Goal: Information Seeking & Learning: Get advice/opinions

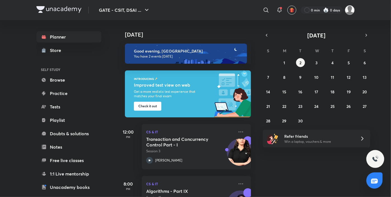
click at [350, 11] on img at bounding box center [350, 10] width 10 height 10
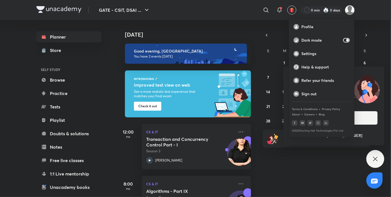
click at [373, 161] on div at bounding box center [195, 98] width 391 height 197
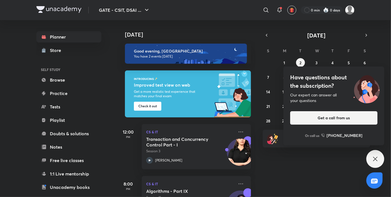
click at [375, 161] on icon at bounding box center [375, 159] width 7 height 7
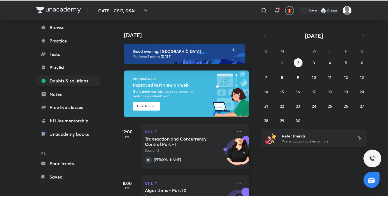
scroll to position [54, 0]
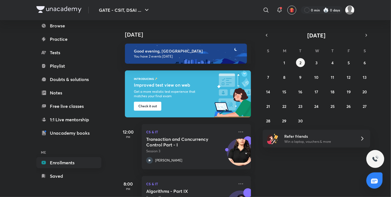
click at [64, 161] on link "Enrollments" at bounding box center [68, 162] width 65 height 11
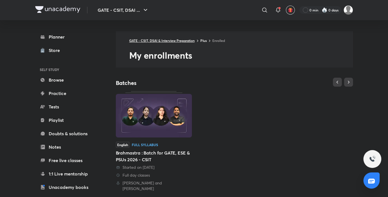
click at [186, 39] on link "GATE - CSIT, DSAI & Interview Preparation" at bounding box center [162, 40] width 66 height 4
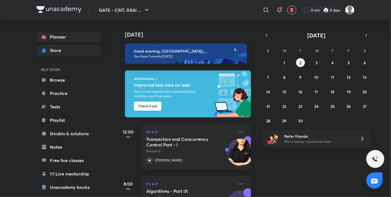
click at [64, 52] on div "Store" at bounding box center [57, 50] width 15 height 7
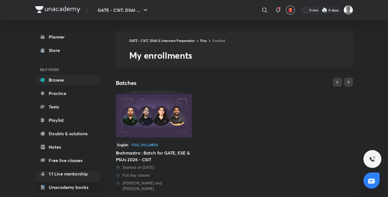
click at [60, 81] on link "Browse" at bounding box center [67, 79] width 65 height 11
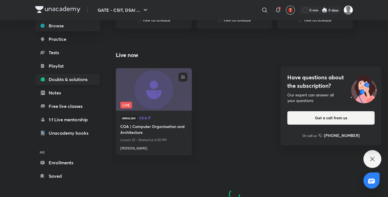
scroll to position [54, 0]
click at [73, 133] on link "Unacademy books" at bounding box center [67, 133] width 65 height 11
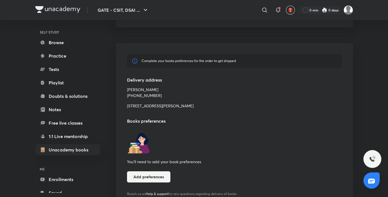
scroll to position [69, 0]
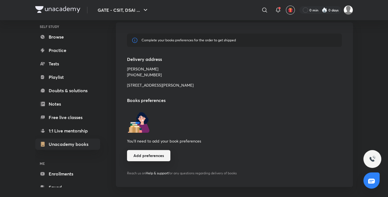
click at [155, 157] on button "Add preferences" at bounding box center [148, 155] width 43 height 11
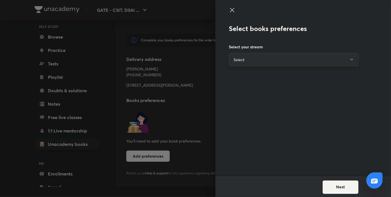
click at [268, 59] on button "Select" at bounding box center [294, 59] width 130 height 13
click at [208, 109] on div at bounding box center [195, 98] width 391 height 197
click at [233, 9] on icon at bounding box center [232, 10] width 4 height 4
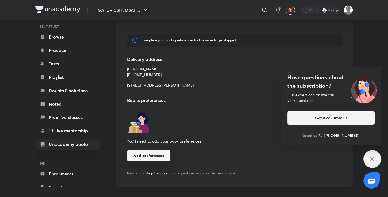
click at [157, 157] on button "Add preferences" at bounding box center [148, 155] width 43 height 11
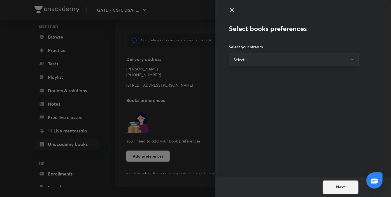
click at [240, 63] on button "Select" at bounding box center [294, 59] width 130 height 13
click at [244, 80] on li "CSIT CSIT" at bounding box center [293, 80] width 129 height 18
click at [262, 60] on button "CSIT" at bounding box center [294, 59] width 130 height 13
click at [253, 99] on p "DSAI & Interview Preparation" at bounding box center [260, 100] width 52 height 5
click at [264, 62] on button "DSAI & Interview Preparation" at bounding box center [294, 59] width 130 height 13
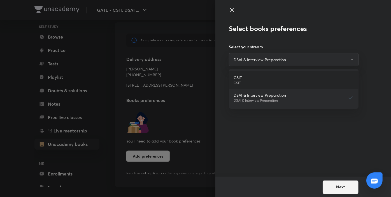
click at [265, 78] on li "CSIT CSIT" at bounding box center [293, 80] width 129 height 18
click at [233, 10] on icon at bounding box center [232, 10] width 7 height 7
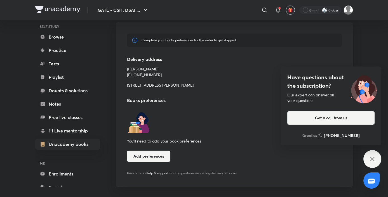
click at [371, 158] on icon at bounding box center [372, 159] width 4 height 4
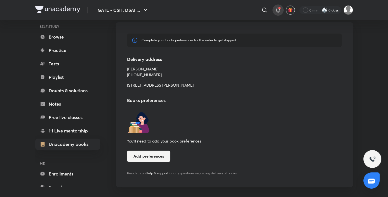
click at [278, 13] on icon at bounding box center [278, 10] width 7 height 7
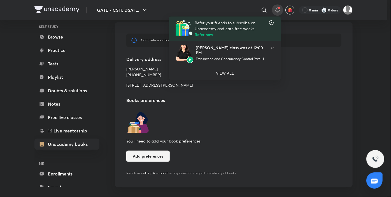
click at [271, 22] on icon at bounding box center [272, 23] width 6 height 6
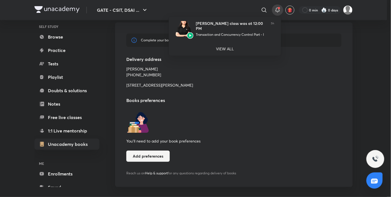
click at [257, 79] on div at bounding box center [195, 98] width 391 height 197
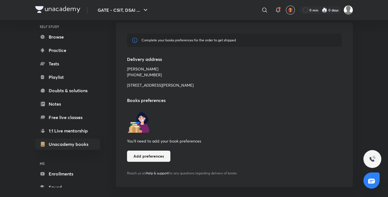
click at [163, 174] on span "Help & support" at bounding box center [157, 173] width 23 height 4
click at [151, 174] on span "Help & support" at bounding box center [157, 173] width 23 height 4
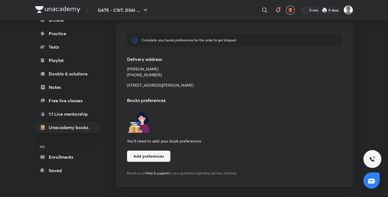
scroll to position [0, 0]
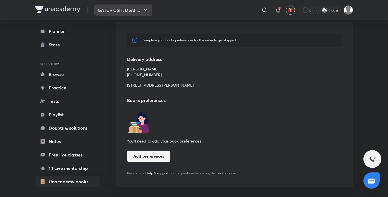
click at [113, 11] on button "GATE - CSIT, DSAI ..." at bounding box center [123, 9] width 58 height 11
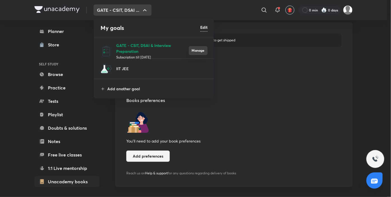
click at [195, 50] on button "Manage" at bounding box center [198, 50] width 19 height 9
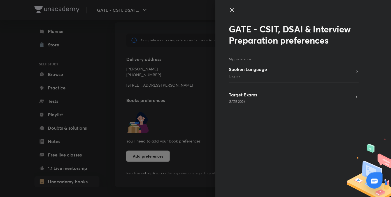
click at [253, 69] on h5 "Spoken Language" at bounding box center [248, 69] width 38 height 7
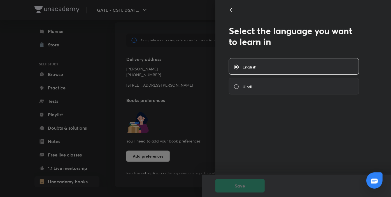
click at [232, 8] on icon at bounding box center [232, 10] width 7 height 7
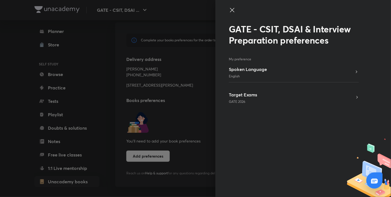
click at [245, 95] on h5 "Target Exams" at bounding box center [243, 95] width 28 height 7
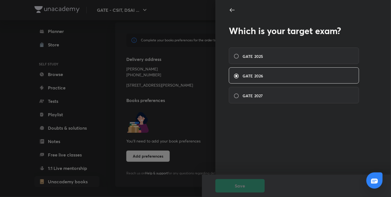
click at [231, 9] on icon at bounding box center [232, 10] width 7 height 7
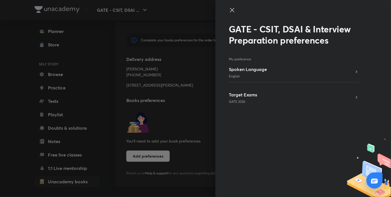
click at [214, 67] on div at bounding box center [195, 98] width 391 height 197
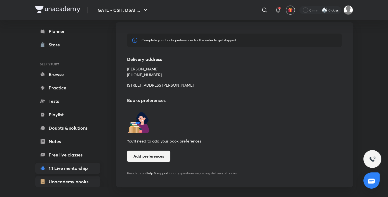
click at [61, 170] on link "1:1 Live mentorship" at bounding box center [67, 168] width 65 height 11
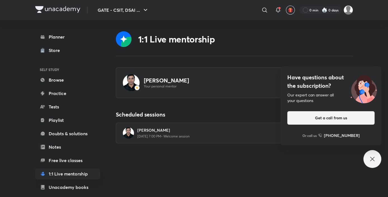
click at [375, 162] on icon at bounding box center [372, 159] width 7 height 7
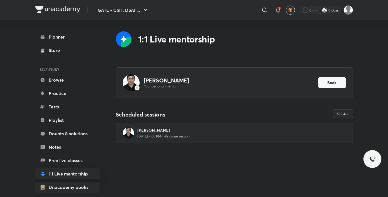
click at [72, 187] on link "Unacademy books" at bounding box center [67, 187] width 65 height 11
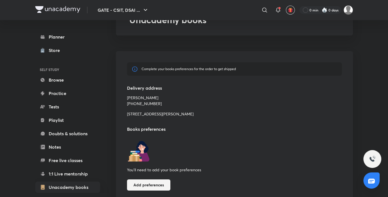
scroll to position [45, 0]
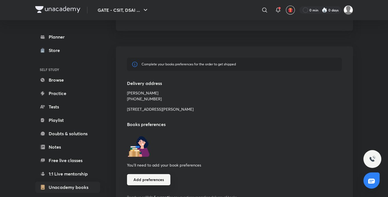
click at [145, 184] on button "Add preferences" at bounding box center [148, 179] width 43 height 11
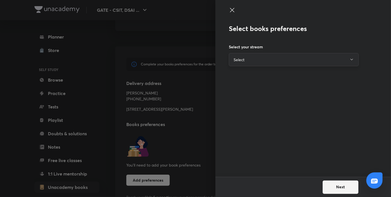
click at [270, 60] on button "Select" at bounding box center [294, 59] width 130 height 13
click at [199, 38] on div at bounding box center [195, 98] width 391 height 197
click at [231, 10] on icon at bounding box center [232, 10] width 7 height 7
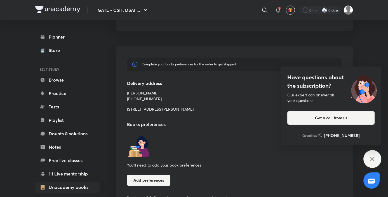
click at [367, 159] on div "Have questions about the subscription? Our expert can answer all your questions…" at bounding box center [373, 159] width 18 height 18
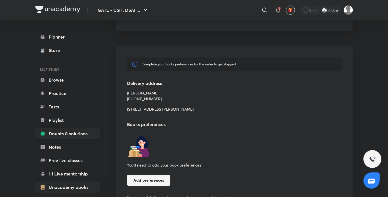
click at [58, 134] on link "Doubts & solutions" at bounding box center [67, 133] width 65 height 11
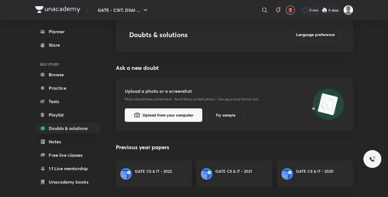
click at [348, 8] on img at bounding box center [349, 10] width 10 height 10
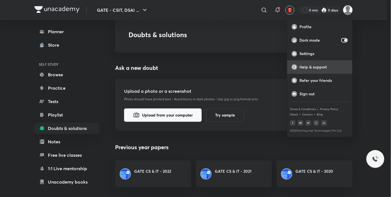
click at [329, 67] on p "Help & support" at bounding box center [323, 67] width 48 height 5
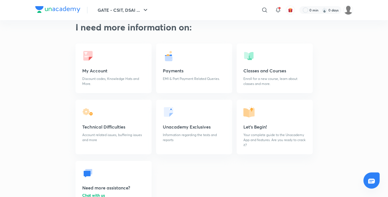
scroll to position [13, 0]
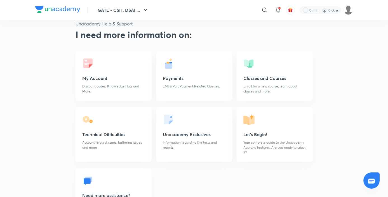
click at [122, 88] on p "Discount codes, Knowledge Hats and More." at bounding box center [113, 89] width 63 height 10
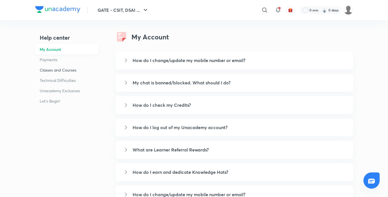
click at [59, 70] on h6 "Classes and Courses" at bounding box center [66, 70] width 63 height 10
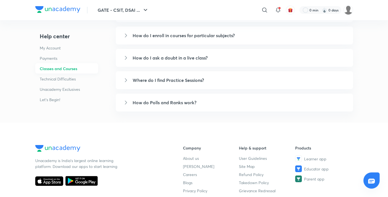
scroll to position [164, 0]
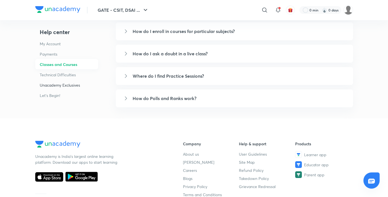
click at [59, 85] on h6 "Unacademy Exclusives" at bounding box center [66, 85] width 63 height 10
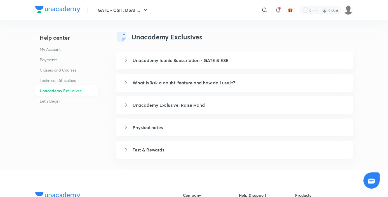
click at [184, 64] on link "Unacademy Iconic Subscription - GATE & ESE" at bounding box center [234, 61] width 237 height 18
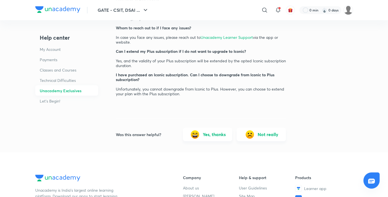
scroll to position [1015, 0]
click at [218, 36] on span "Unacademy Learner Support" at bounding box center [227, 36] width 52 height 5
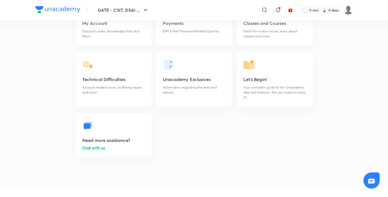
scroll to position [79, 0]
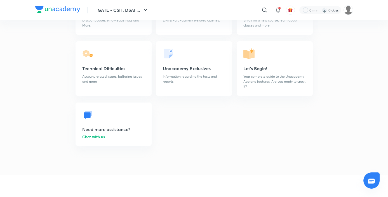
click at [91, 138] on p "Chat with us" at bounding box center [93, 137] width 23 height 4
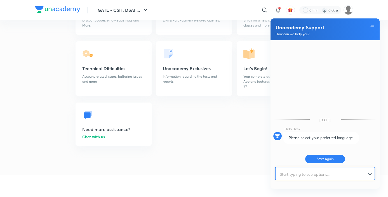
click at [312, 177] on input "text" at bounding box center [323, 175] width 94 height 14
type input "h"
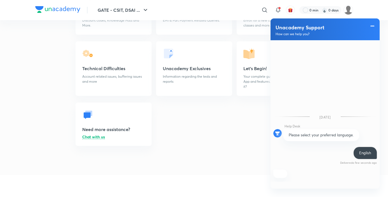
scroll to position [37, 0]
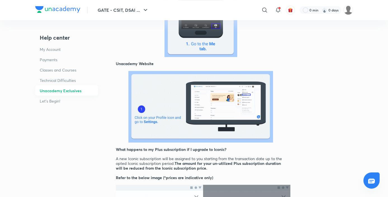
scroll to position [388, 0]
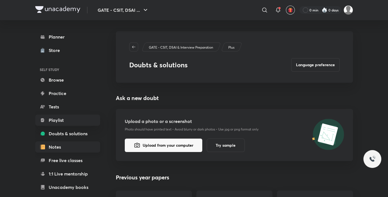
click at [57, 147] on link "Notes" at bounding box center [67, 147] width 65 height 11
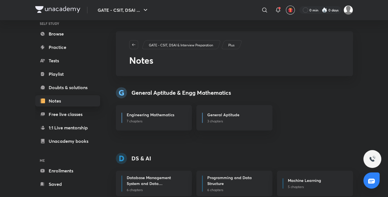
scroll to position [54, 0]
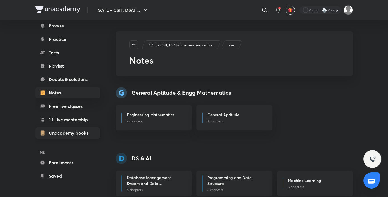
click at [67, 134] on link "Unacademy books" at bounding box center [67, 133] width 65 height 11
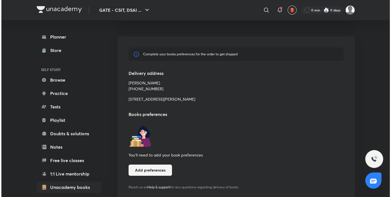
scroll to position [59, 0]
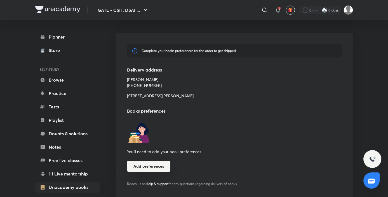
click at [155, 167] on button "Add preferences" at bounding box center [148, 166] width 43 height 11
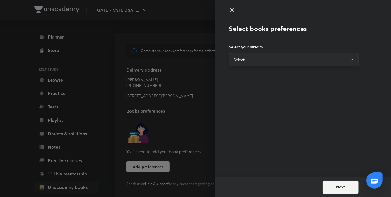
click at [276, 64] on button "Select" at bounding box center [294, 59] width 130 height 13
click at [372, 178] on div at bounding box center [374, 182] width 7 height 9
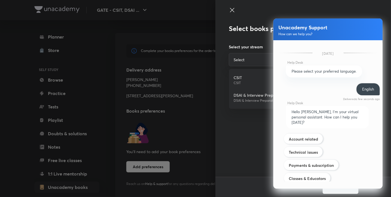
scroll to position [37, 0]
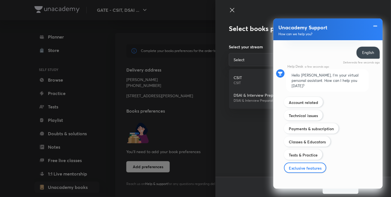
click at [311, 167] on label "Exclusive features" at bounding box center [305, 168] width 33 height 5
click at [289, 165] on input "Exclusive features" at bounding box center [288, 165] width 0 height 0
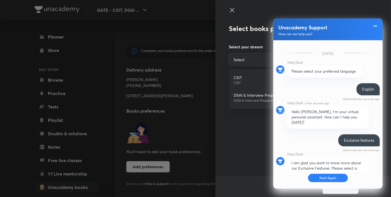
scroll to position [114, 0]
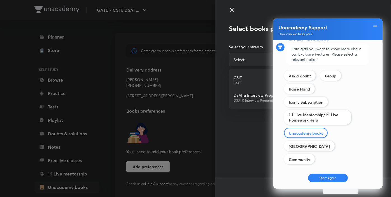
click at [305, 131] on label "Unacademy books" at bounding box center [306, 133] width 34 height 5
click at [0, 0] on input "Exclusive features" at bounding box center [0, 0] width 0 height 0
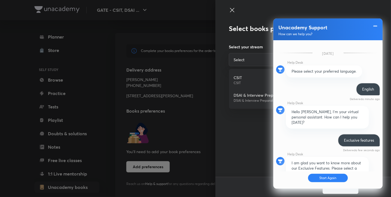
scroll to position [107, 0]
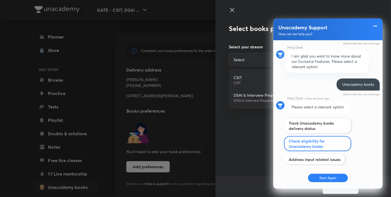
click at [334, 139] on label "Check eligibility for Unacademy books" at bounding box center [318, 144] width 58 height 11
click at [0, 0] on input "Technical issues" at bounding box center [0, 0] width 0 height 0
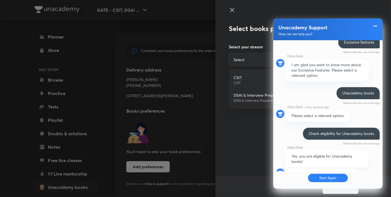
scroll to position [143, 0]
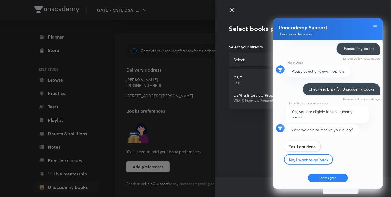
click at [311, 157] on label "No, I want to go back" at bounding box center [308, 159] width 39 height 5
click at [0, 0] on input "Technical issues" at bounding box center [0, 0] width 0 height 0
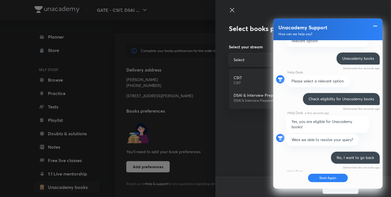
scroll to position [205, 0]
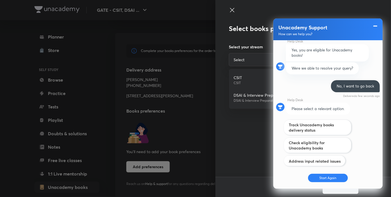
click at [375, 28] on span at bounding box center [375, 26] width 6 height 7
